Goal: Transaction & Acquisition: Purchase product/service

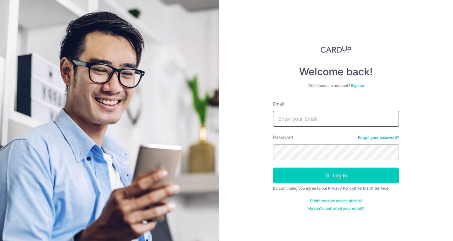
drag, startPoint x: 287, startPoint y: 114, endPoint x: 278, endPoint y: 119, distance: 10.3
click at [287, 114] on input "Email" at bounding box center [336, 119] width 126 height 16
type input "KEANHONGLOH@GMAIL.COM"
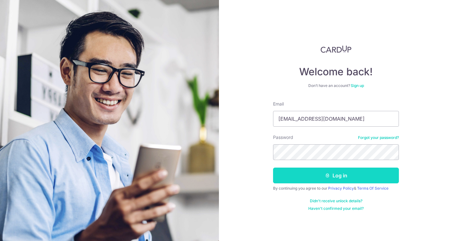
click at [345, 172] on button "Log in" at bounding box center [336, 175] width 126 height 16
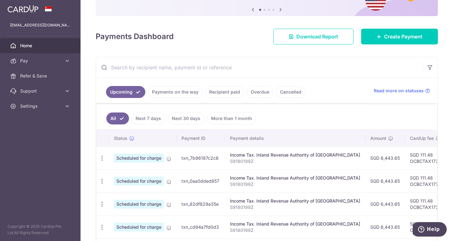
scroll to position [31, 0]
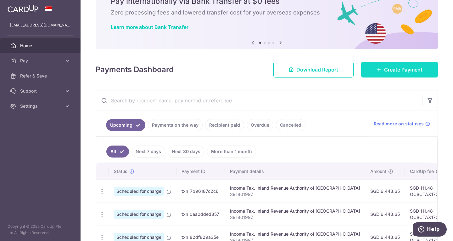
click at [383, 65] on link "Create Payment" at bounding box center [399, 70] width 77 height 16
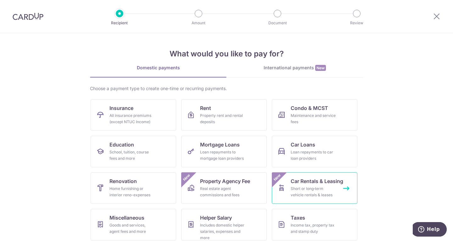
click at [306, 181] on span "Car Rentals & Leasing" at bounding box center [317, 181] width 53 height 8
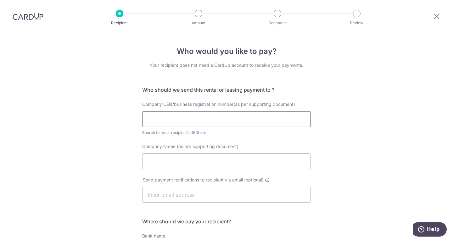
click at [188, 121] on input "text" at bounding box center [226, 119] width 169 height 16
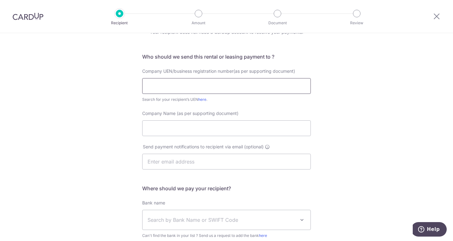
scroll to position [31, 0]
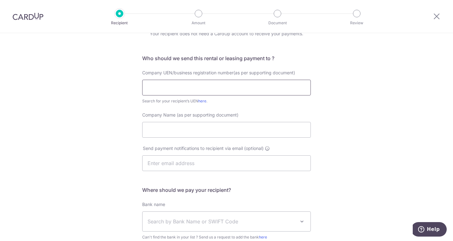
click at [154, 88] on input "text" at bounding box center [226, 88] width 169 height 16
paste input "199803778Z"
type input "199803778Z"
click at [332, 130] on div "Who would you like to pay? Your recipient does not need a CardUp account to rec…" at bounding box center [226, 163] width 453 height 322
click at [195, 131] on input "Company Name (as per supporting document)" at bounding box center [226, 130] width 169 height 16
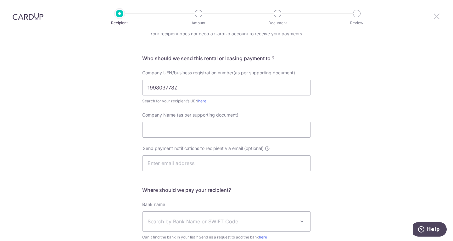
click at [437, 18] on icon at bounding box center [437, 16] width 8 height 8
click at [201, 126] on input "Company Name (as per supporting document)" at bounding box center [226, 130] width 169 height 16
paste input "Mercedes-Benz Fleet Management Singapore Pte. Ltd."
type input "Mercedes-Benz Fleet Management Singapore Pte. Ltd."
click at [368, 157] on div "Who would you like to pay? Your recipient does not need a CardUp account to rec…" at bounding box center [226, 163] width 453 height 322
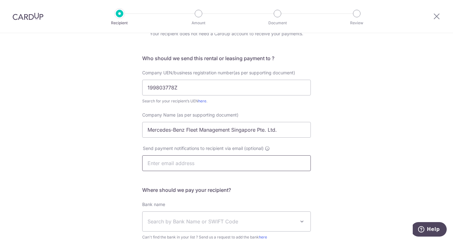
click at [176, 157] on input "text" at bounding box center [226, 163] width 169 height 16
click at [99, 177] on div "Who would you like to pay? Your recipient does not need a CardUp account to rec…" at bounding box center [226, 163] width 453 height 322
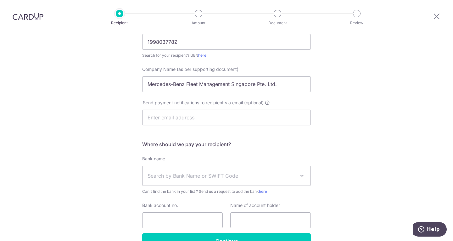
scroll to position [115, 0]
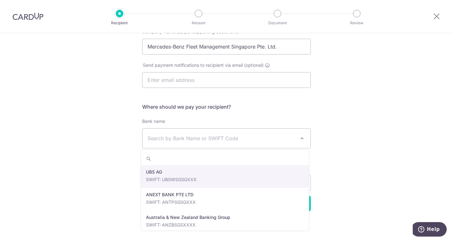
click at [164, 141] on span "Search by Bank Name or SWIFT Code" at bounding box center [222, 138] width 148 height 8
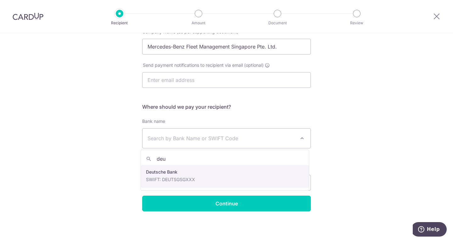
type input "deu"
select select "7"
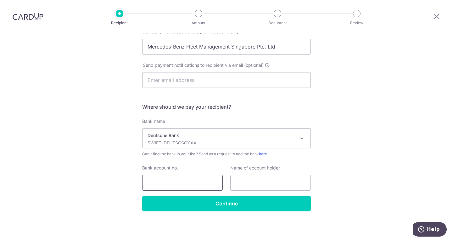
click at [198, 189] on input "Bank account no." at bounding box center [182, 183] width 81 height 16
paste input "2536217000"
type input "2536217000"
click at [265, 180] on input "text" at bounding box center [270, 183] width 81 height 16
paste input "Mercedes-Benz Fleet Management Singapore Pte. Ltd."
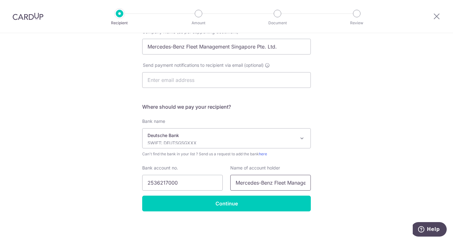
scroll to position [0, 60]
type input "Mercedes-Benz Fleet Management Singapore Pte. Ltd."
click at [362, 173] on div "Who would you like to pay? Your recipient does not need a CardUp account to rec…" at bounding box center [226, 80] width 453 height 322
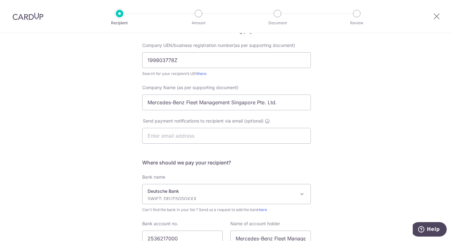
scroll to position [115, 0]
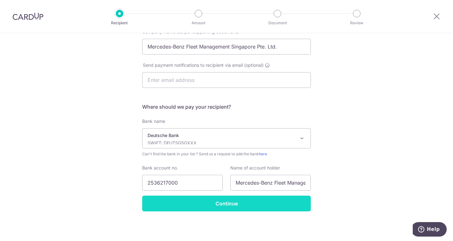
click at [242, 207] on input "Continue" at bounding box center [226, 203] width 169 height 16
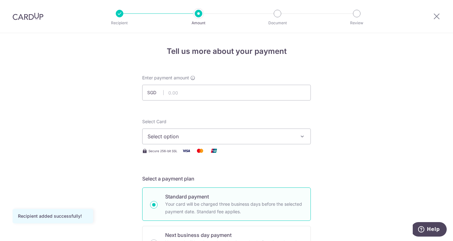
click at [177, 81] on div "Enter payment amount SGD" at bounding box center [226, 88] width 169 height 26
click at [178, 88] on input "text" at bounding box center [226, 93] width 169 height 16
type input "2,800.00"
click at [179, 141] on button "Select option" at bounding box center [226, 136] width 169 height 16
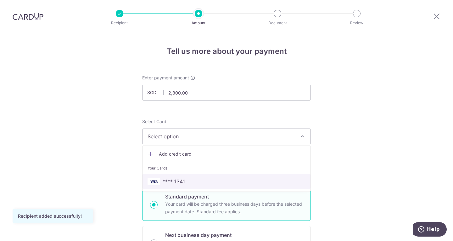
click at [177, 183] on span "**** 1341" at bounding box center [174, 181] width 22 height 8
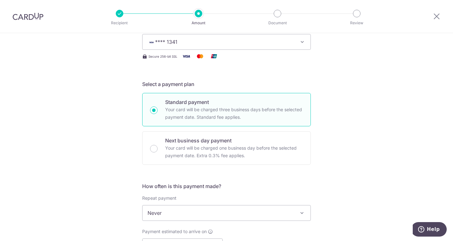
scroll to position [157, 0]
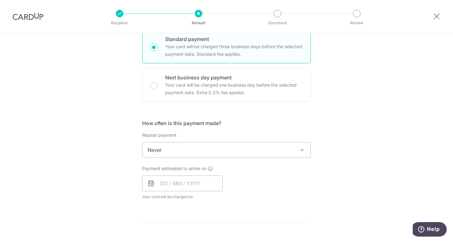
click at [188, 153] on span "Never" at bounding box center [227, 149] width 168 height 15
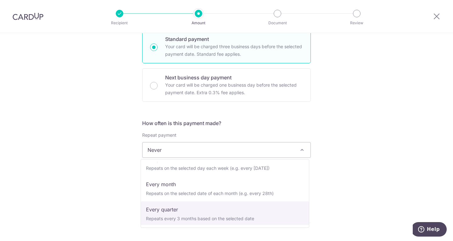
scroll to position [0, 0]
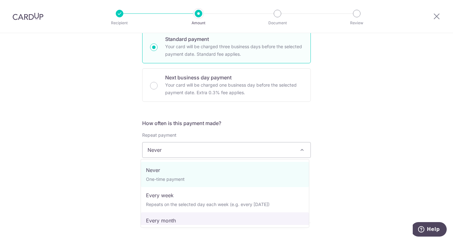
select select "3"
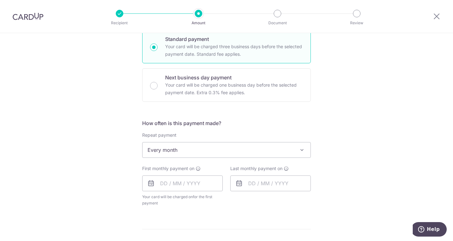
click at [357, 172] on div "Tell us more about your payment Enter payment amount SGD 2,800.00 2800.00 Recip…" at bounding box center [226, 163] width 453 height 575
click at [176, 187] on input "text" at bounding box center [182, 183] width 81 height 16
type input "15/09/2025"
click at [373, 188] on div "Tell us more about your payment Enter payment amount SGD 2,800.00 2800.00 Recip…" at bounding box center [226, 163] width 453 height 575
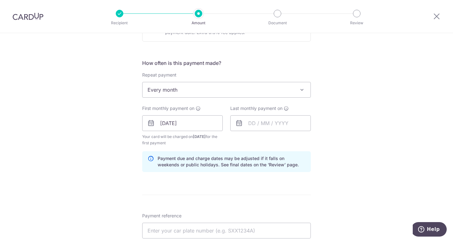
scroll to position [220, 0]
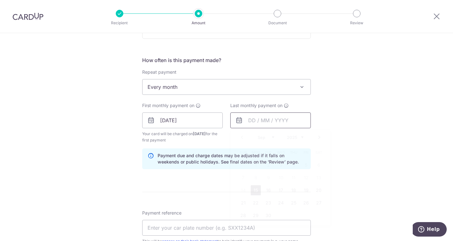
click at [246, 118] on input "text" at bounding box center [270, 120] width 81 height 16
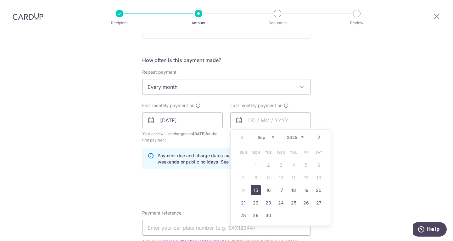
click at [298, 135] on select "2025 2026 2027 2028 2029 2030 2031 2032 2033 2034 2035" at bounding box center [295, 137] width 17 height 5
click at [242, 192] on link "15" at bounding box center [243, 190] width 10 height 10
type input "15/09/2030"
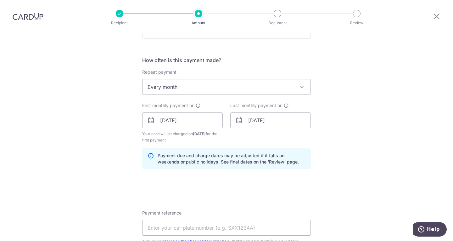
click at [353, 169] on div "Tell us more about your payment Enter payment amount SGD 2,800.00 2800.00 Recip…" at bounding box center [226, 113] width 453 height 601
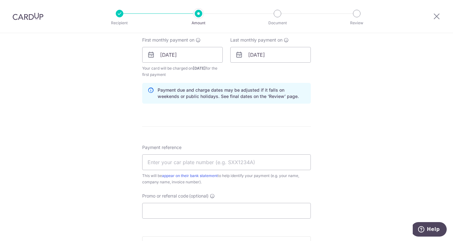
scroll to position [315, 0]
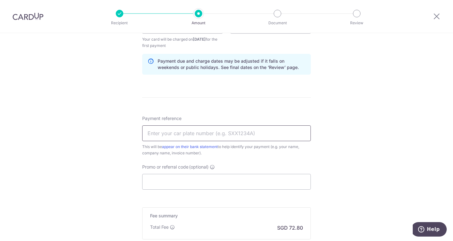
click at [166, 131] on input "Payment reference" at bounding box center [226, 133] width 169 height 16
type input "OL107779"
click at [273, 152] on div "This will be appear on their bank statement to help identify your payment (e.g.…" at bounding box center [226, 149] width 169 height 13
click at [364, 177] on div "Tell us more about your payment Enter payment amount SGD 2,800.00 2800.00 Recip…" at bounding box center [226, 18] width 453 height 601
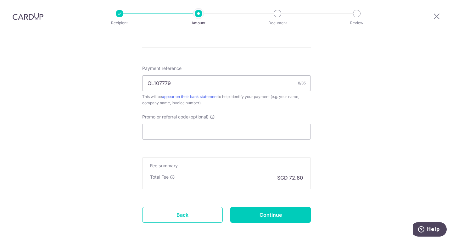
scroll to position [394, 0]
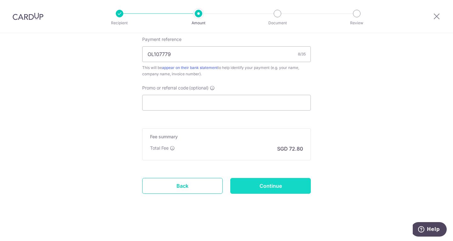
click at [263, 185] on input "Continue" at bounding box center [270, 186] width 81 height 16
type input "Create Schedule"
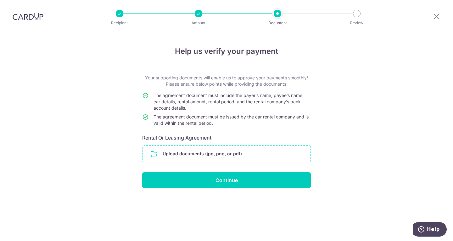
click at [207, 155] on input "file" at bounding box center [227, 153] width 168 height 16
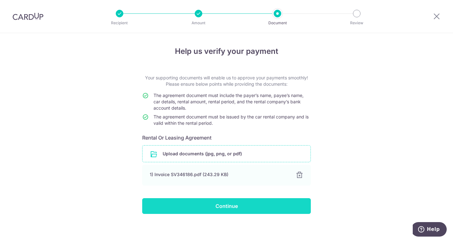
click at [252, 207] on input "Continue" at bounding box center [226, 206] width 169 height 16
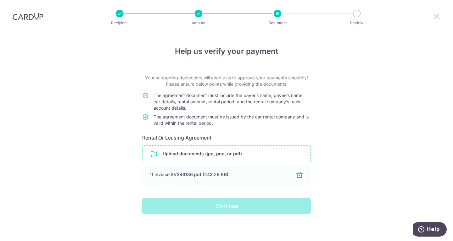
click at [437, 16] on icon at bounding box center [437, 16] width 8 height 8
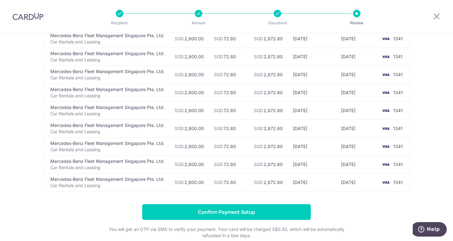
scroll to position [1072, 0]
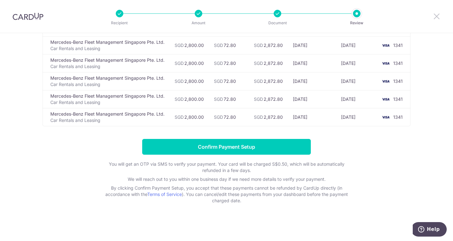
click at [438, 17] on icon at bounding box center [437, 16] width 8 height 8
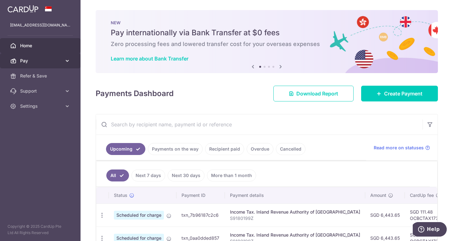
click at [37, 57] on link "Pay" at bounding box center [40, 60] width 81 height 15
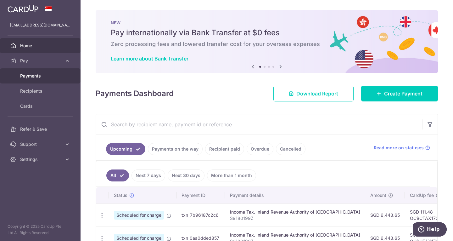
click at [34, 72] on link "Payments" at bounding box center [40, 75] width 81 height 15
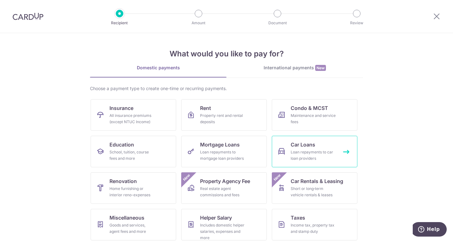
click at [301, 145] on span "Car Loans" at bounding box center [303, 145] width 25 height 8
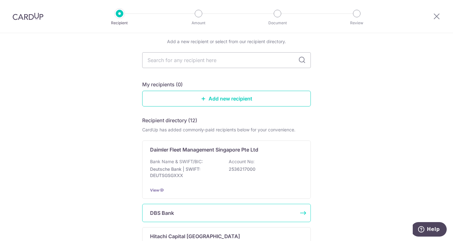
scroll to position [63, 0]
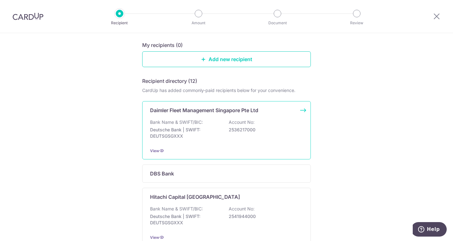
click at [197, 120] on p "Bank Name & SWIFT/BIC:" at bounding box center [176, 122] width 53 height 6
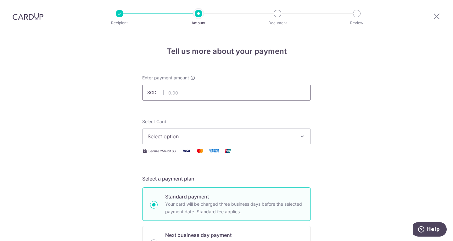
click at [174, 96] on input "text" at bounding box center [226, 93] width 169 height 16
type input "2,800.00"
click at [197, 129] on button "Select option" at bounding box center [226, 136] width 169 height 16
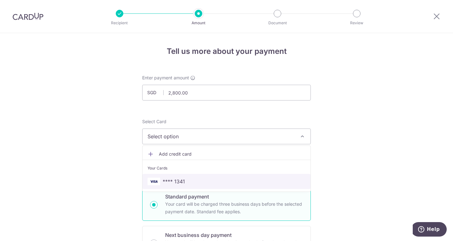
click at [171, 176] on link "**** 1341" at bounding box center [227, 181] width 168 height 15
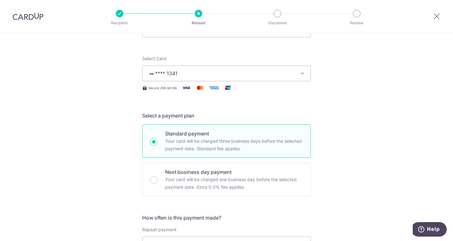
scroll to position [157, 0]
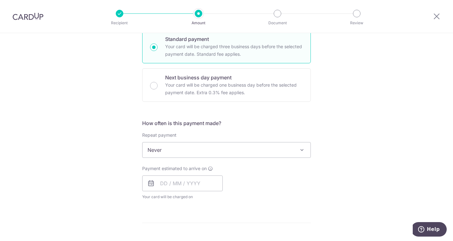
click at [201, 150] on span "Never" at bounding box center [227, 149] width 168 height 15
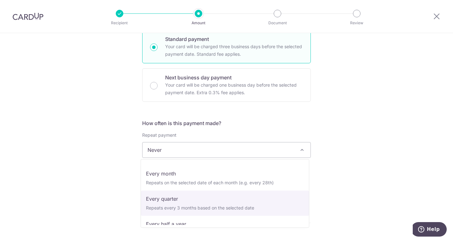
scroll to position [31, 0]
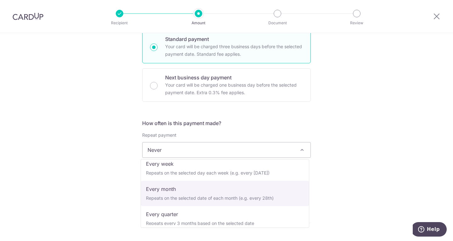
select select "3"
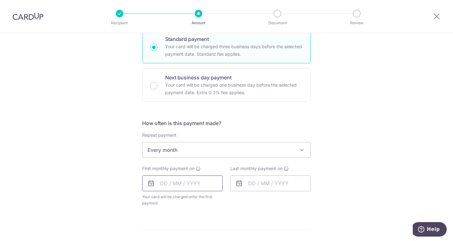
click at [182, 187] on input "text" at bounding box center [182, 183] width 81 height 16
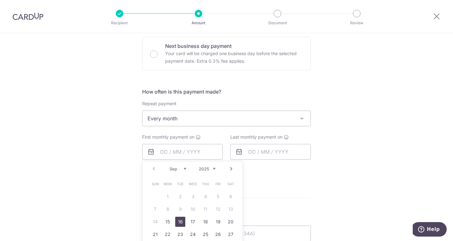
drag, startPoint x: 179, startPoint y: 221, endPoint x: 315, endPoint y: 182, distance: 141.3
click at [179, 221] on link "16" at bounding box center [180, 221] width 10 height 10
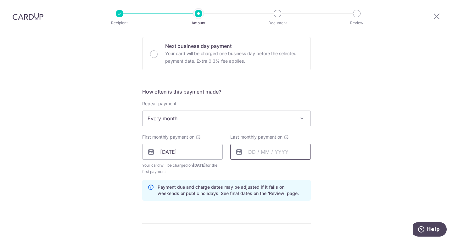
click at [268, 149] on input "text" at bounding box center [270, 152] width 81 height 16
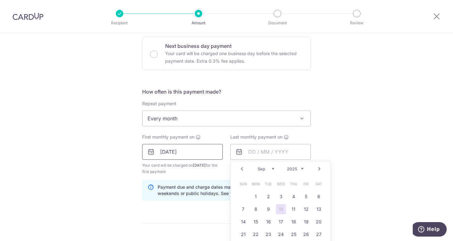
click at [184, 154] on input "16/09/2025" at bounding box center [182, 152] width 81 height 16
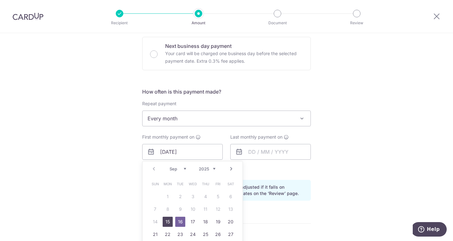
click at [164, 217] on link "15" at bounding box center [168, 221] width 10 height 10
type input "[DATE]"
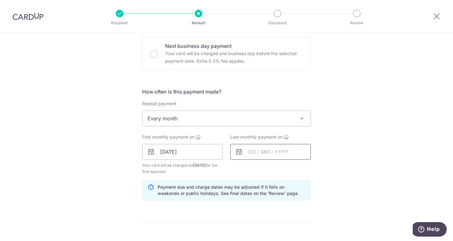
click at [255, 154] on input "text" at bounding box center [270, 152] width 81 height 16
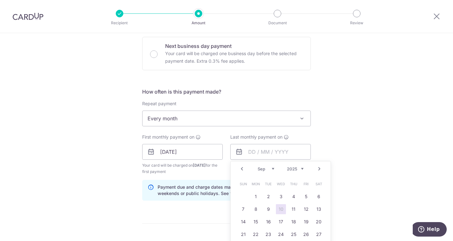
click at [300, 167] on select "2024 2025 2026 2027 2028 2029 2030 2031 2032 2033 2034 2035" at bounding box center [295, 168] width 17 height 5
click at [240, 219] on link "15" at bounding box center [243, 221] width 10 height 10
type input "[DATE]"
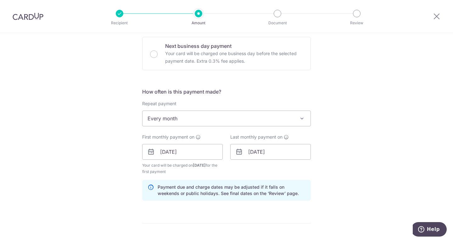
click at [366, 188] on div "Tell us more about your payment Enter payment amount SGD 2,800.00 2800.00 Selec…" at bounding box center [226, 144] width 453 height 601
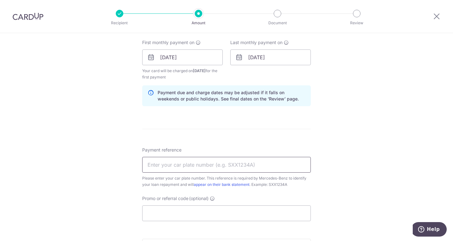
click at [179, 160] on input "Payment reference" at bounding box center [226, 165] width 169 height 16
type input "OL107779"
click at [387, 201] on div "Tell us more about your payment Enter payment amount SGD 2,800.00 2800.00 Selec…" at bounding box center [226, 50] width 453 height 601
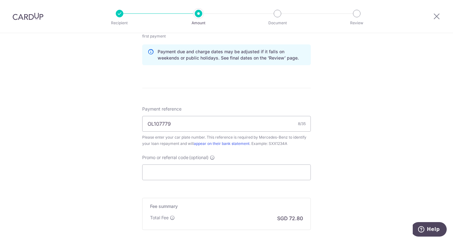
scroll to position [394, 0]
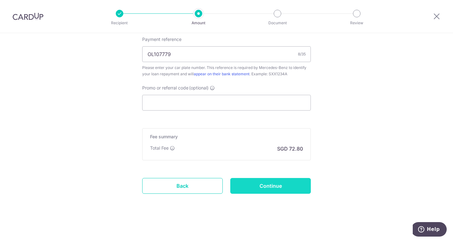
click at [278, 192] on input "Continue" at bounding box center [270, 186] width 81 height 16
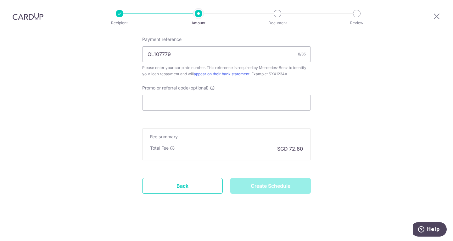
type input "Create Schedule"
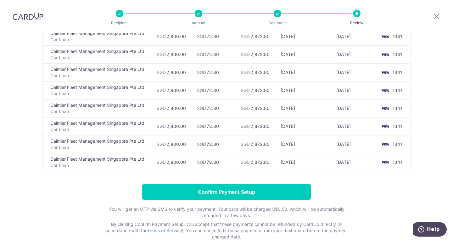
scroll to position [1057, 0]
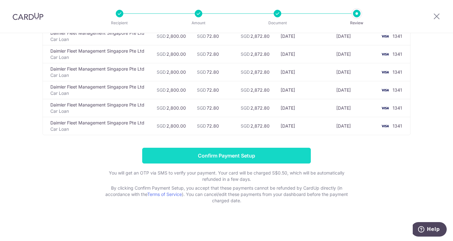
click at [222, 158] on input "Confirm Payment Setup" at bounding box center [226, 156] width 169 height 16
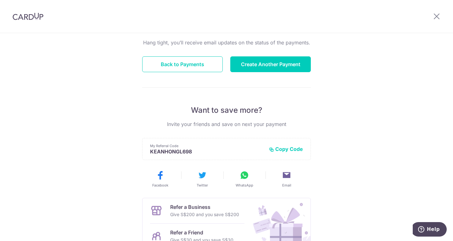
scroll to position [63, 0]
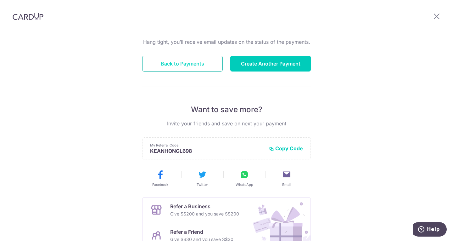
click at [161, 67] on button "Back to Payments" at bounding box center [182, 64] width 81 height 16
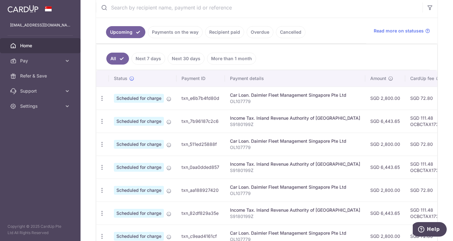
scroll to position [123, 0]
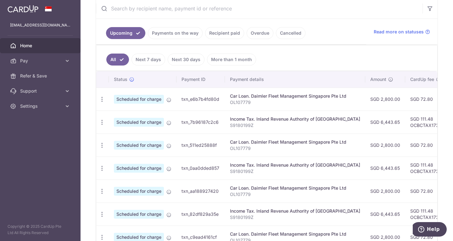
click at [405, 95] on td "SGD 72.80" at bounding box center [425, 98] width 41 height 23
click at [146, 97] on span "Scheduled for charge" at bounding box center [139, 99] width 50 height 9
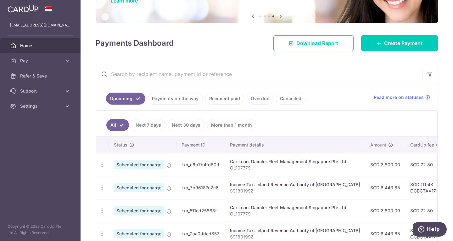
scroll to position [157, 0]
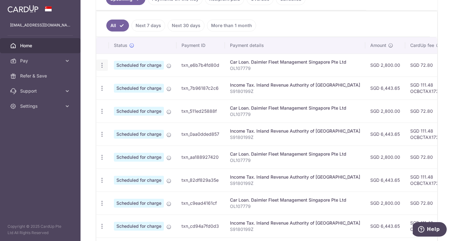
click at [101, 65] on icon "button" at bounding box center [102, 65] width 7 height 7
click at [132, 95] on span "Cancel payment" at bounding box center [136, 98] width 42 height 8
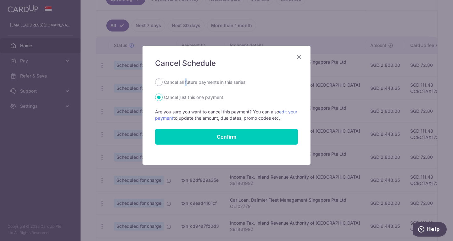
click at [186, 84] on label "Cancel all future payments in this series" at bounding box center [204, 82] width 81 height 8
click at [256, 90] on form "Cancel all future payments in this series Cancel just this one payment Are you …" at bounding box center [226, 111] width 143 height 66
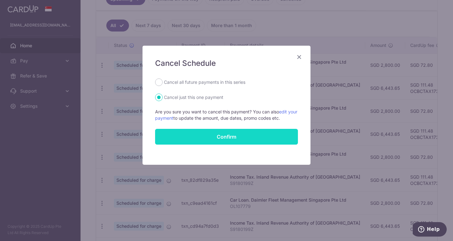
click at [208, 138] on button "Confirm" at bounding box center [226, 137] width 143 height 16
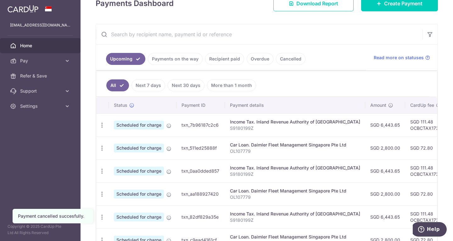
scroll to position [126, 0]
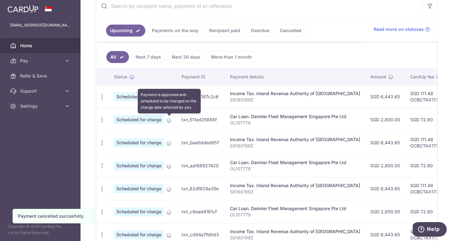
click at [167, 120] on icon at bounding box center [168, 120] width 5 height 5
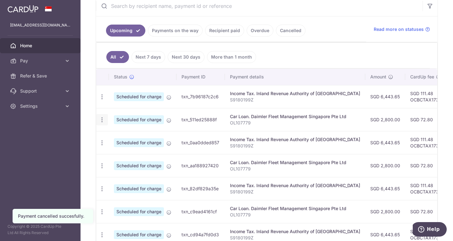
click at [103, 121] on icon "button" at bounding box center [102, 119] width 7 height 7
click at [210, 118] on td "txn_511ed25888f" at bounding box center [201, 119] width 48 height 23
drag, startPoint x: 273, startPoint y: 119, endPoint x: 234, endPoint y: 119, distance: 38.7
click at [234, 119] on div "Car Loan. Daimler Fleet Management Singapore Pte Ltd" at bounding box center [295, 116] width 130 height 6
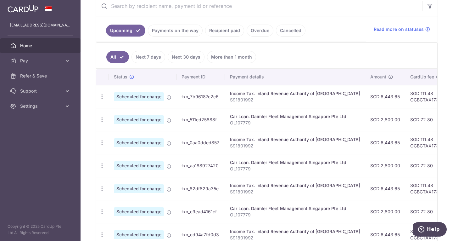
click at [299, 120] on p "OL107779" at bounding box center [295, 123] width 130 height 6
drag, startPoint x: 285, startPoint y: 124, endPoint x: 262, endPoint y: 119, distance: 23.6
click at [262, 119] on td "Car Loan. Daimler Fleet Management Singapore Pte Ltd OL107779" at bounding box center [295, 119] width 140 height 23
click at [407, 126] on td "SGD 72.80" at bounding box center [425, 119] width 41 height 23
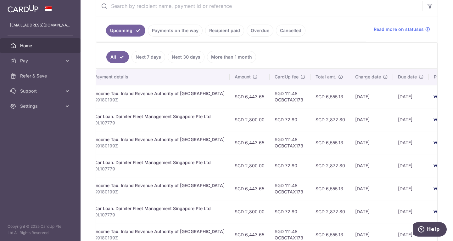
scroll to position [0, 161]
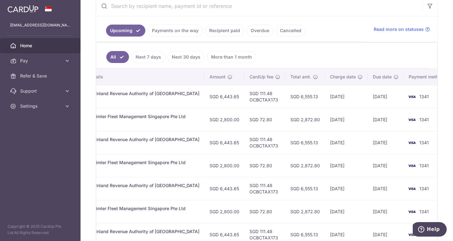
drag, startPoint x: 419, startPoint y: 122, endPoint x: 453, endPoint y: 122, distance: 34.0
click at [453, 122] on div "× Pause Schedule Pause all future payments in this series Pause just this one p…" at bounding box center [267, 120] width 373 height 241
click at [418, 124] on td "1341" at bounding box center [428, 119] width 48 height 23
click at [221, 114] on td "SGD 2,800.00" at bounding box center [225, 119] width 40 height 23
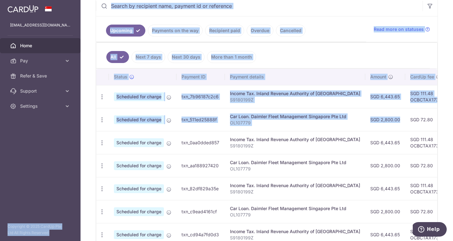
drag, startPoint x: 217, startPoint y: 120, endPoint x: 57, endPoint y: 120, distance: 160.5
click at [57, 120] on main "[EMAIL_ADDRESS][DOMAIN_NAME] Home Pay Payments Recipients Cards Refer & Save Su…" at bounding box center [226, 120] width 453 height 241
click at [158, 124] on td "Scheduled for charge" at bounding box center [143, 119] width 68 height 23
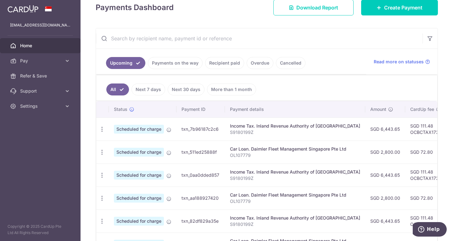
scroll to position [94, 0]
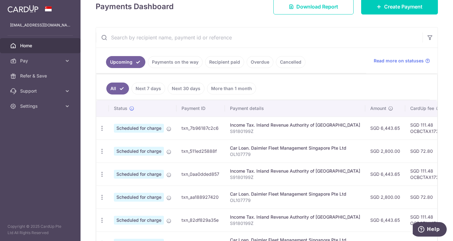
drag, startPoint x: 261, startPoint y: 159, endPoint x: 283, endPoint y: 158, distance: 23.0
click at [283, 160] on td "Car Loan. Daimler Fleet Management Singapore Pte Ltd OL107779" at bounding box center [295, 150] width 140 height 23
drag, startPoint x: 272, startPoint y: 152, endPoint x: 373, endPoint y: 152, distance: 100.4
click at [358, 154] on tr "Update payment Cancel payment Scheduled for charge txn_511ed25888f Car Loan. Da…" at bounding box center [354, 150] width 516 height 23
click at [367, 155] on td "SGD 2,800.00" at bounding box center [385, 150] width 40 height 23
